Goal: Transaction & Acquisition: Purchase product/service

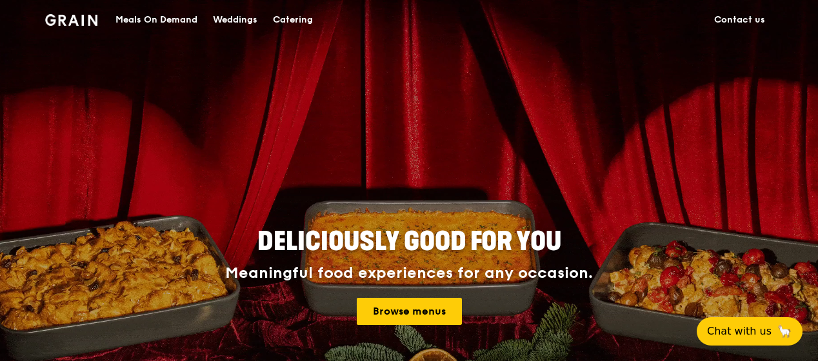
click at [161, 15] on div "Meals On Demand" at bounding box center [157, 20] width 82 height 39
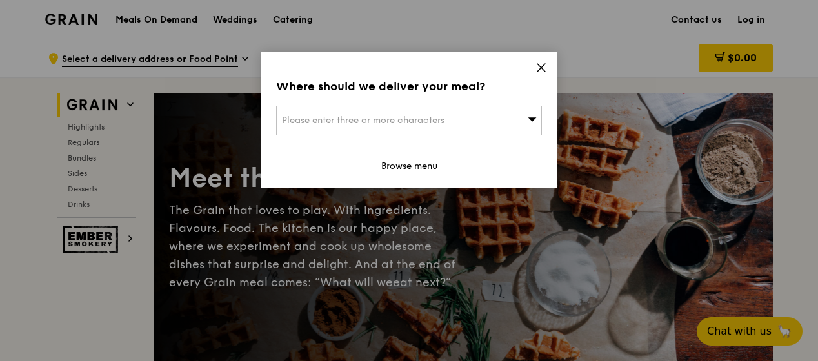
click at [422, 117] on span "Please enter three or more characters" at bounding box center [363, 120] width 163 height 11
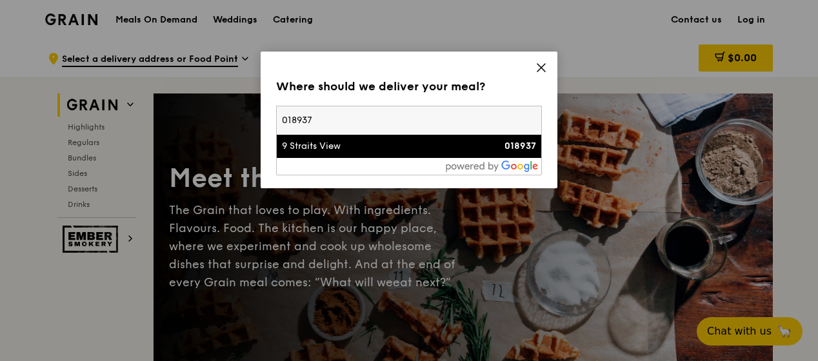
type input "018937"
click at [390, 143] on div "9 Straits View" at bounding box center [377, 146] width 191 height 13
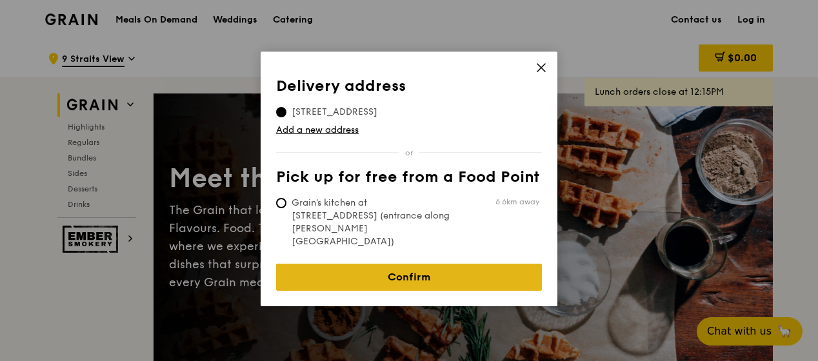
click at [361, 264] on link "Confirm" at bounding box center [409, 277] width 266 height 27
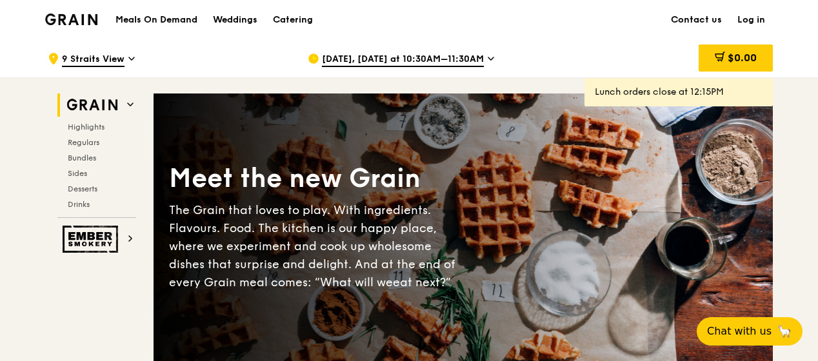
click at [393, 59] on span "[DATE], [DATE] at 10:30AM–11:30AM" at bounding box center [403, 60] width 162 height 14
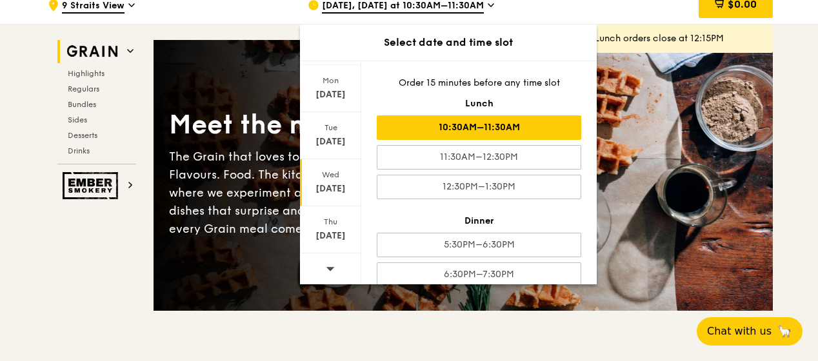
scroll to position [129, 0]
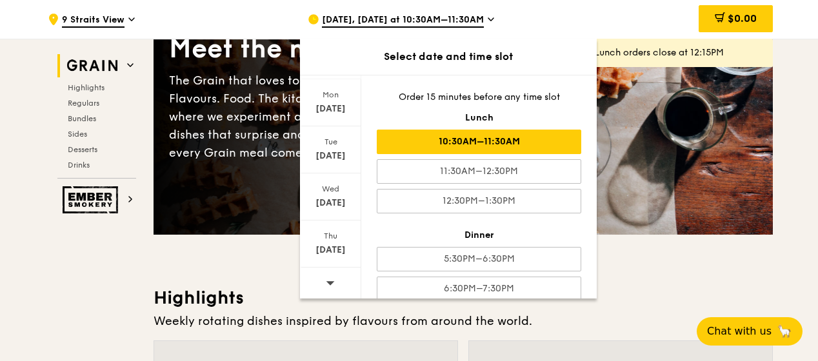
click at [326, 282] on icon at bounding box center [330, 283] width 9 height 10
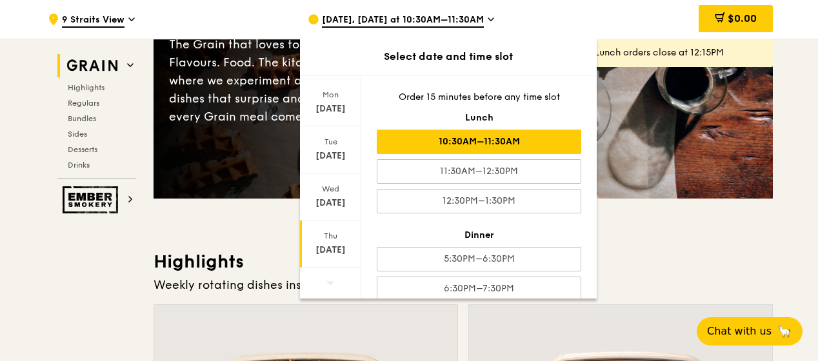
scroll to position [194, 0]
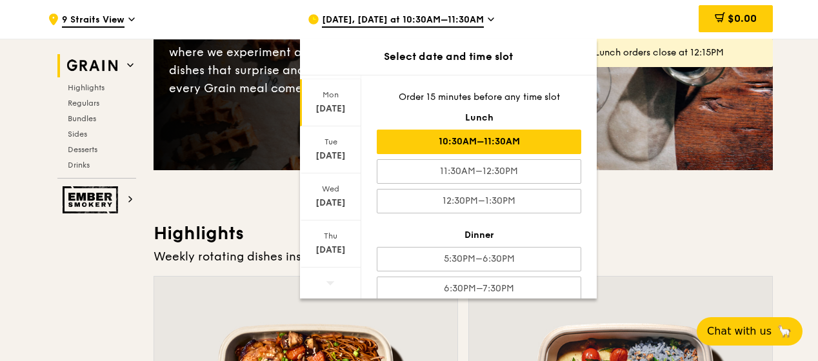
click at [333, 101] on div "[DATE]" at bounding box center [330, 102] width 61 height 47
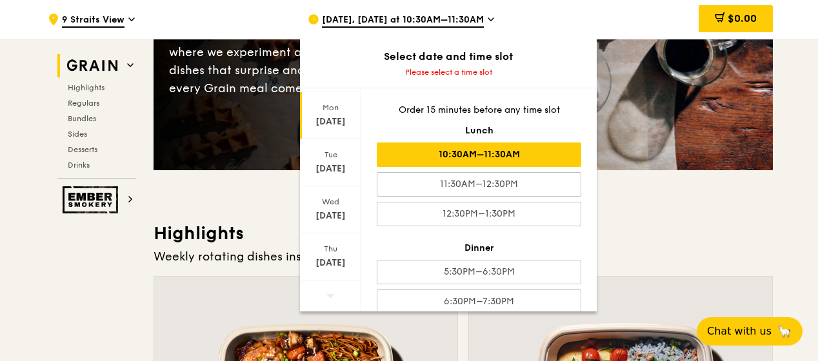
click at [461, 159] on div "10:30AM–11:30AM" at bounding box center [479, 155] width 205 height 25
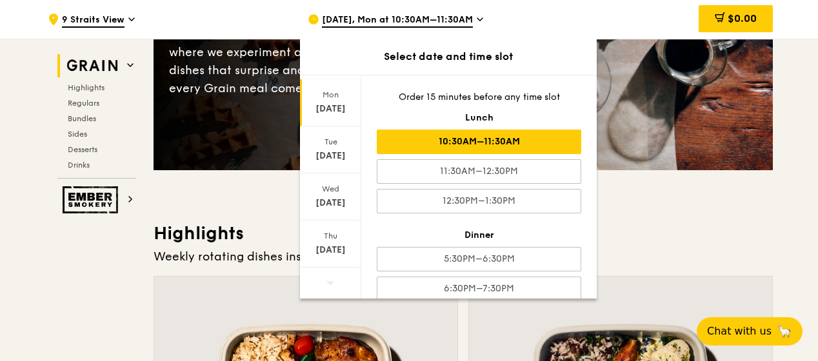
click at [672, 230] on h3 "Highlights" at bounding box center [464, 233] width 620 height 23
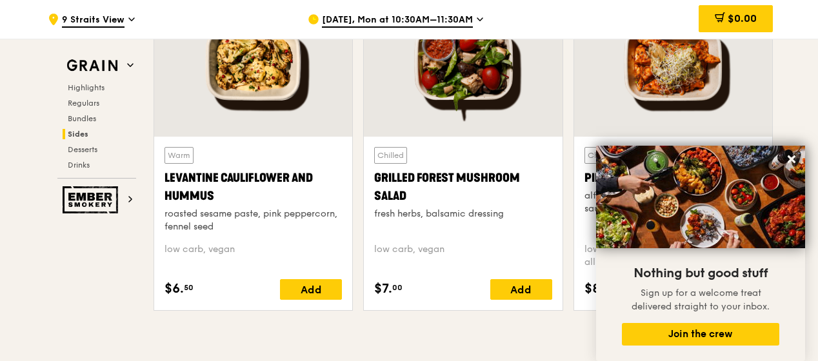
scroll to position [3356, 0]
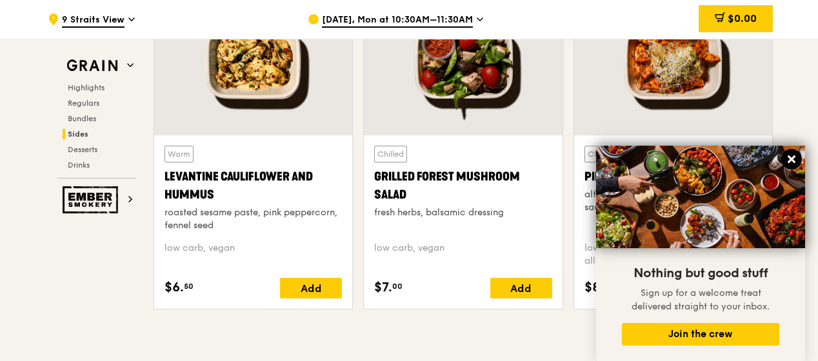
click at [790, 156] on icon at bounding box center [792, 160] width 12 height 12
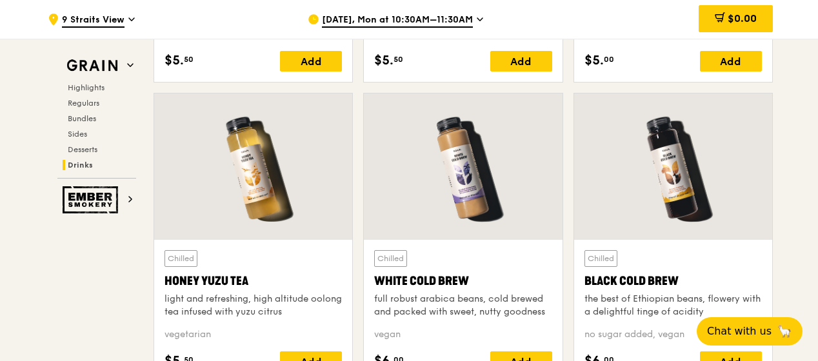
scroll to position [4782, 0]
